Goal: Task Accomplishment & Management: Manage account settings

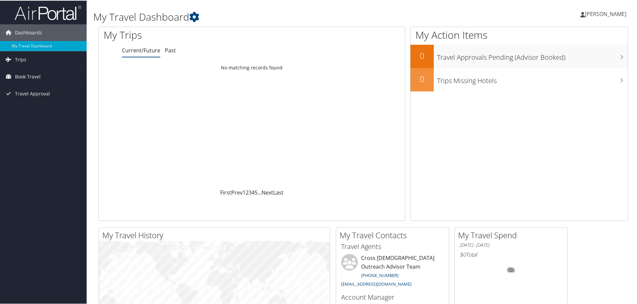
click at [606, 12] on span "[PERSON_NAME]" at bounding box center [605, 13] width 41 height 7
click at [565, 59] on link "View Travel Profile" at bounding box center [588, 59] width 74 height 11
click at [614, 14] on span "[PERSON_NAME]" at bounding box center [605, 13] width 41 height 7
click at [575, 37] on link "My Settings" at bounding box center [588, 36] width 74 height 11
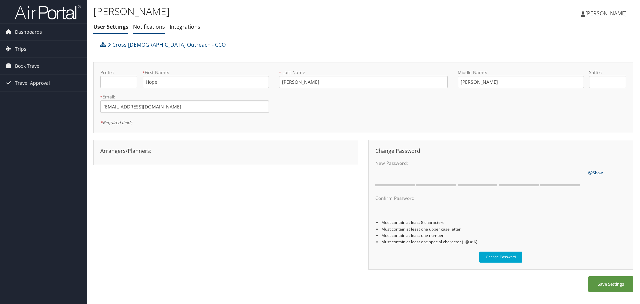
click at [148, 26] on link "Notifications" at bounding box center [149, 26] width 32 height 7
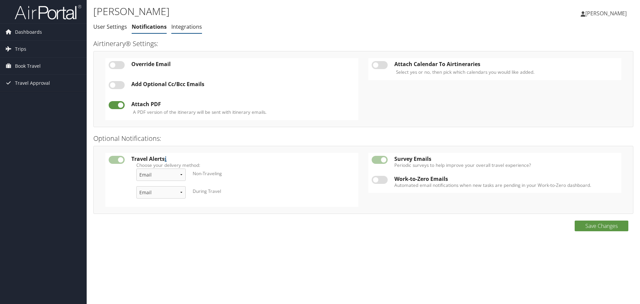
click at [192, 27] on link "Integrations" at bounding box center [186, 26] width 31 height 7
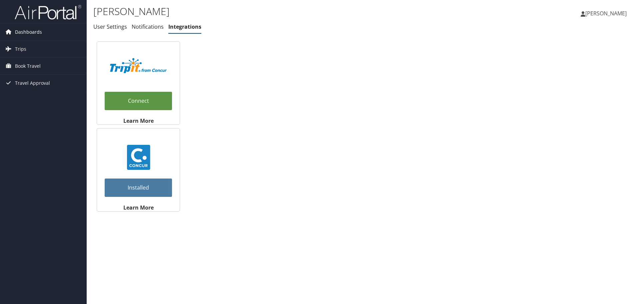
click at [22, 28] on span "Dashboards" at bounding box center [28, 32] width 27 height 17
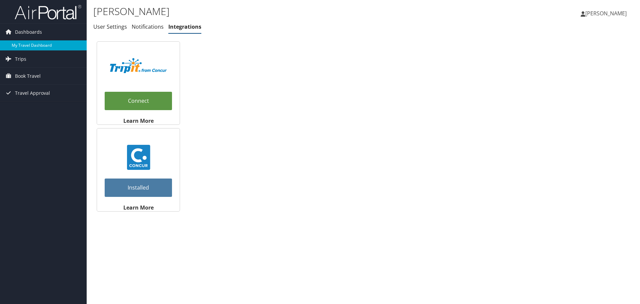
click at [38, 43] on link "My Travel Dashboard" at bounding box center [43, 45] width 87 height 10
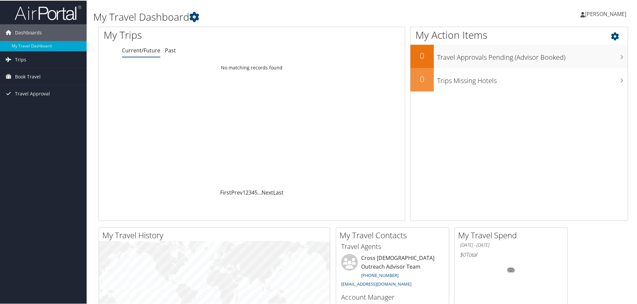
click at [611, 35] on icon at bounding box center [621, 33] width 20 height 11
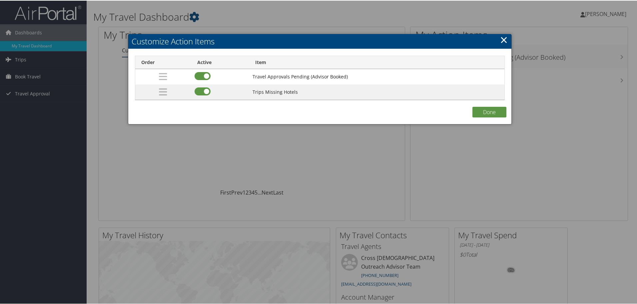
drag, startPoint x: 499, startPoint y: 39, endPoint x: 509, endPoint y: 38, distance: 9.7
click at [500, 39] on link "×" at bounding box center [504, 38] width 8 height 13
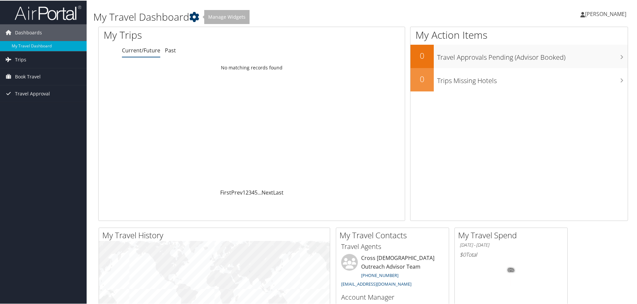
click at [197, 16] on icon at bounding box center [194, 16] width 10 height 10
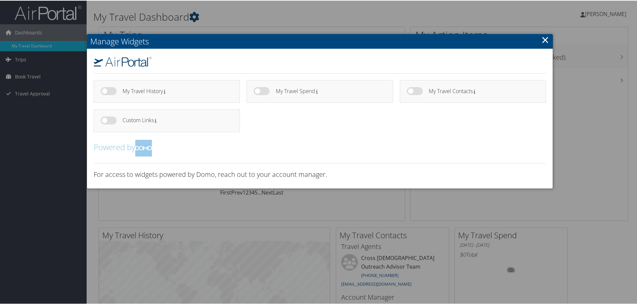
click at [197, 16] on div at bounding box center [320, 152] width 640 height 304
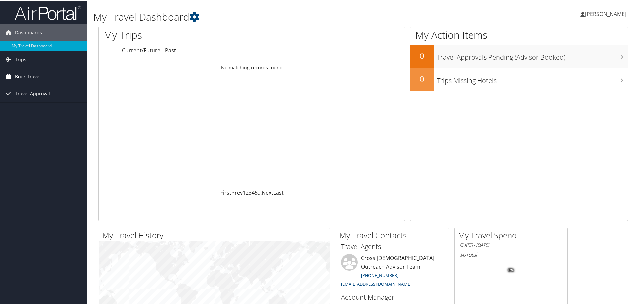
drag, startPoint x: 24, startPoint y: 74, endPoint x: 29, endPoint y: 76, distance: 5.0
click at [24, 74] on span "Book Travel" at bounding box center [28, 76] width 26 height 17
click at [47, 110] on link "Book/Manage Online Trips" at bounding box center [43, 109] width 87 height 10
